Goal: Ask a question: Seek information or help from site administrators or community

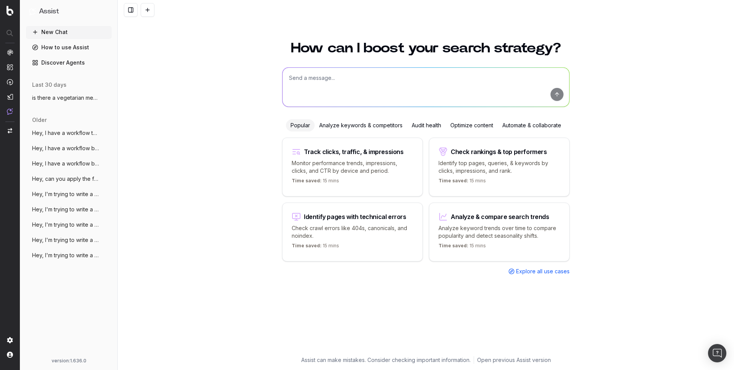
click at [62, 134] on span "Hey, I have a workflow that is prepared" at bounding box center [65, 133] width 67 height 8
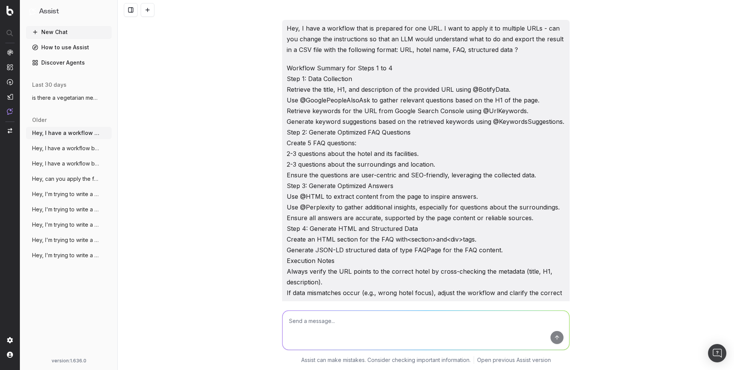
click at [55, 150] on span "Hey, I have a workflow below that I woul" at bounding box center [65, 148] width 67 height 8
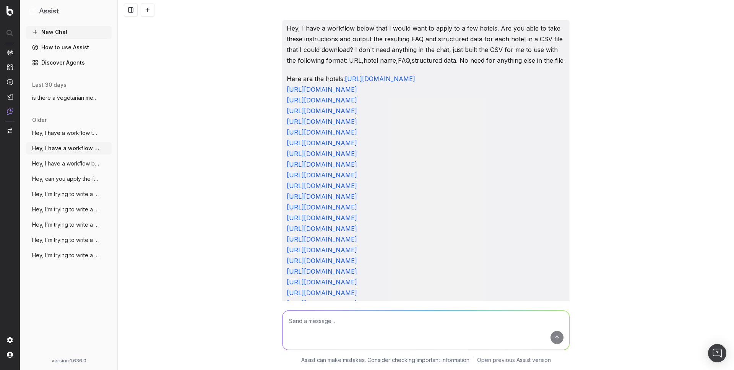
click at [63, 165] on span "Hey, I have a workflow below that I woul" at bounding box center [65, 164] width 67 height 8
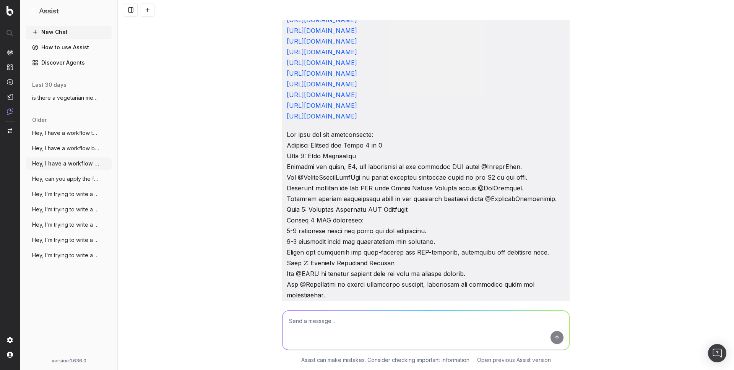
scroll to position [725, 0]
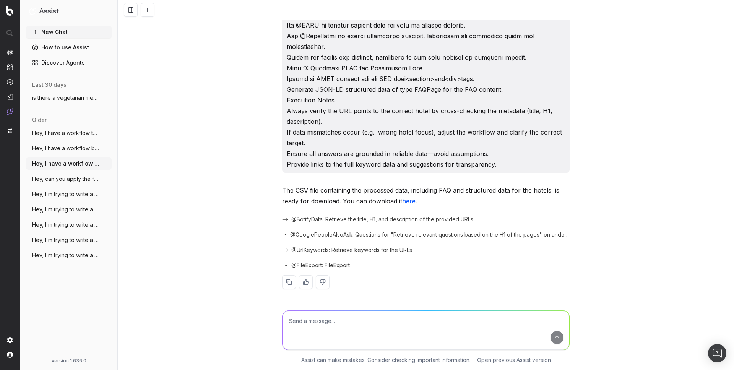
click at [70, 251] on button "Hey, I'm trying to write a FAQ optimized" at bounding box center [69, 255] width 86 height 12
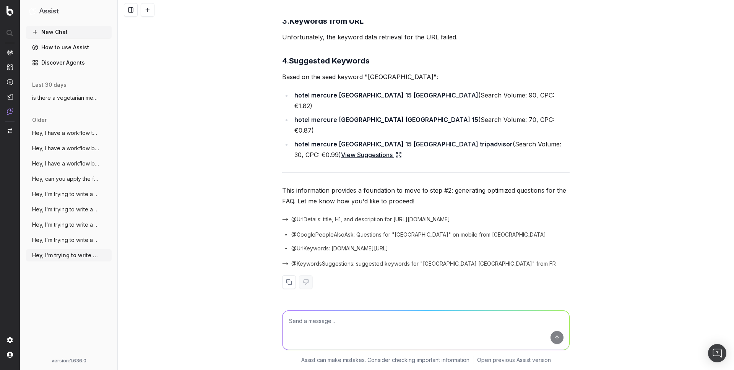
scroll to position [415, 0]
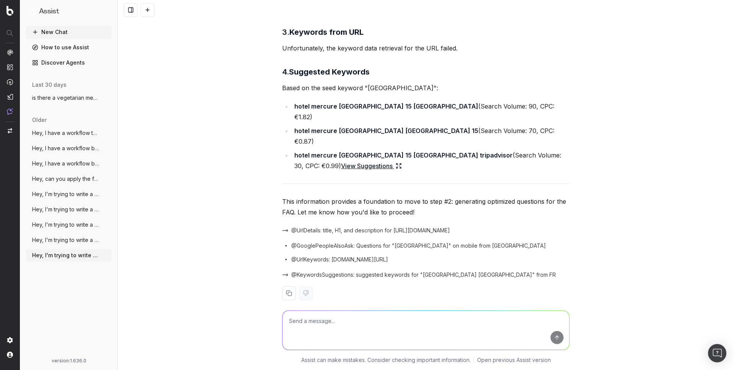
click at [341, 161] on link "View Suggestions" at bounding box center [371, 166] width 61 height 11
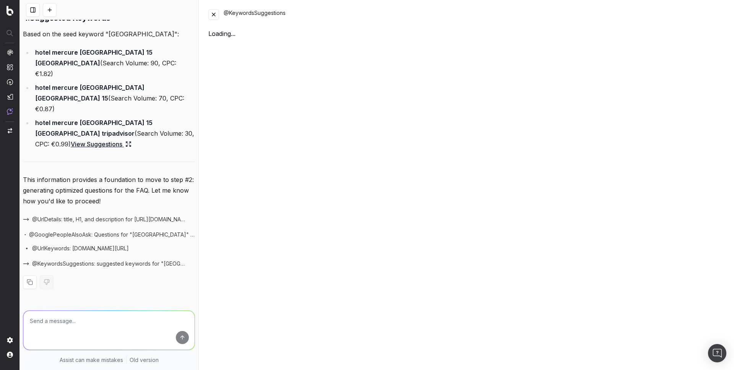
scroll to position [575, 0]
